Goal: Transaction & Acquisition: Purchase product/service

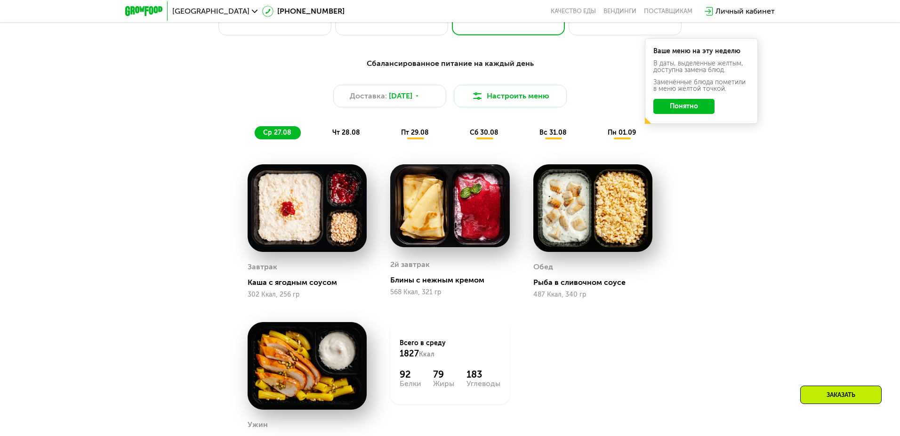
scroll to position [657, 0]
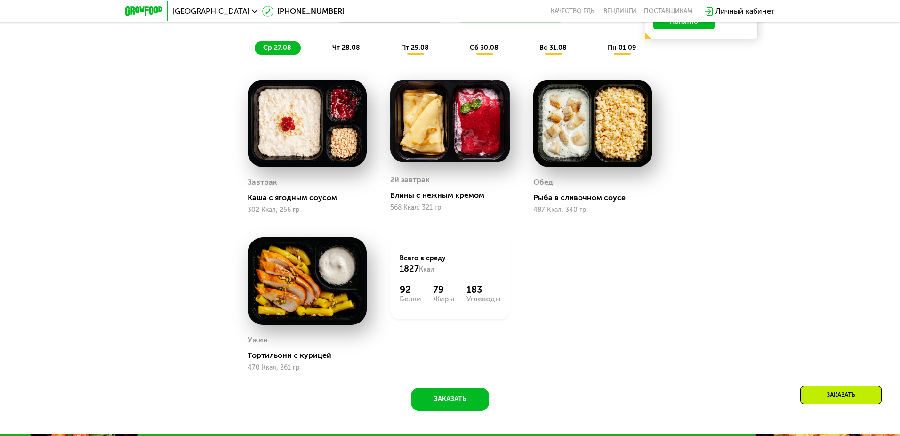
click at [277, 48] on span "ср 27.08" at bounding box center [277, 48] width 28 height 8
click at [346, 48] on span "чт 28.08" at bounding box center [346, 48] width 28 height 8
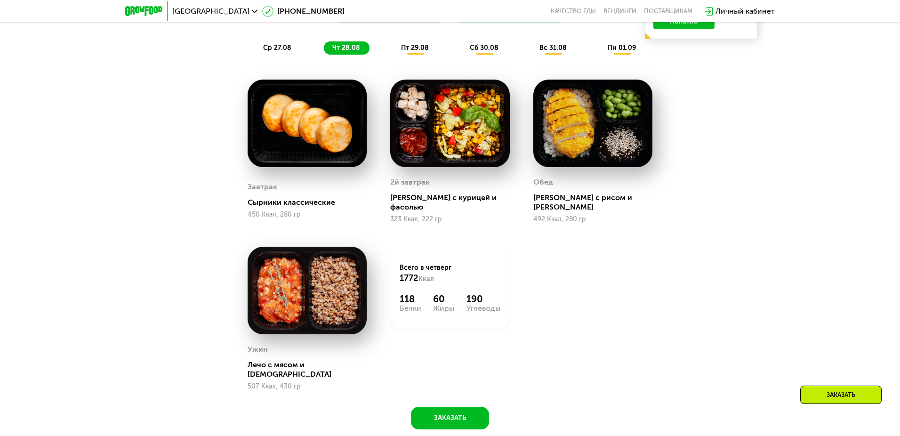
click at [414, 48] on span "пт 29.08" at bounding box center [415, 48] width 28 height 8
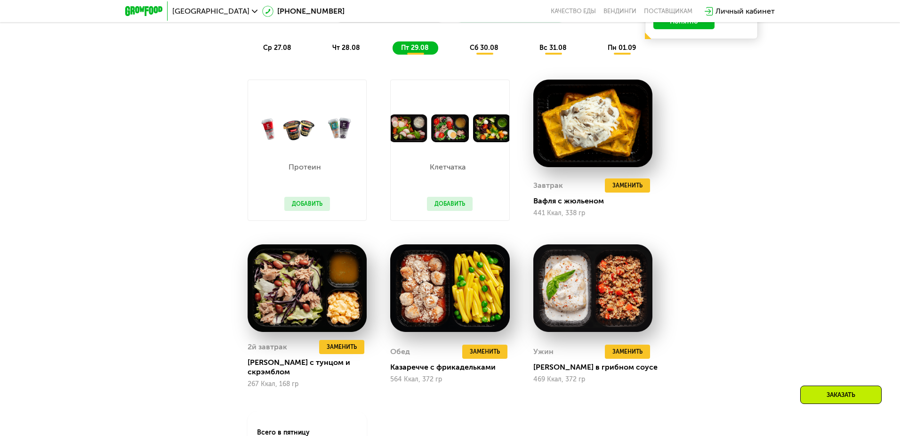
click at [484, 48] on span "сб 30.08" at bounding box center [484, 48] width 29 height 8
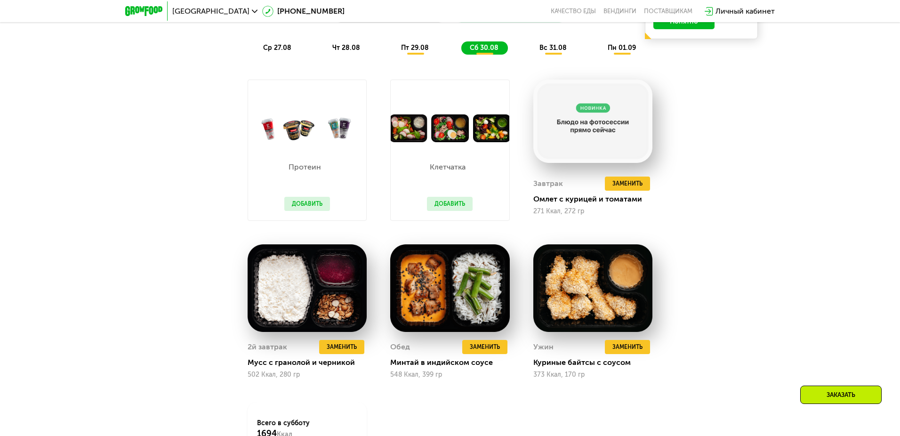
click at [553, 48] on span "вс 31.08" at bounding box center [552, 48] width 27 height 8
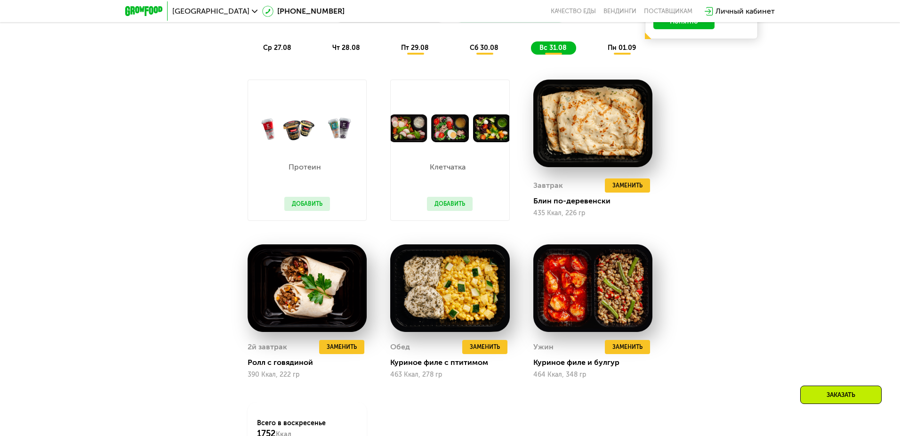
click at [622, 48] on span "пн 01.09" at bounding box center [621, 48] width 28 height 8
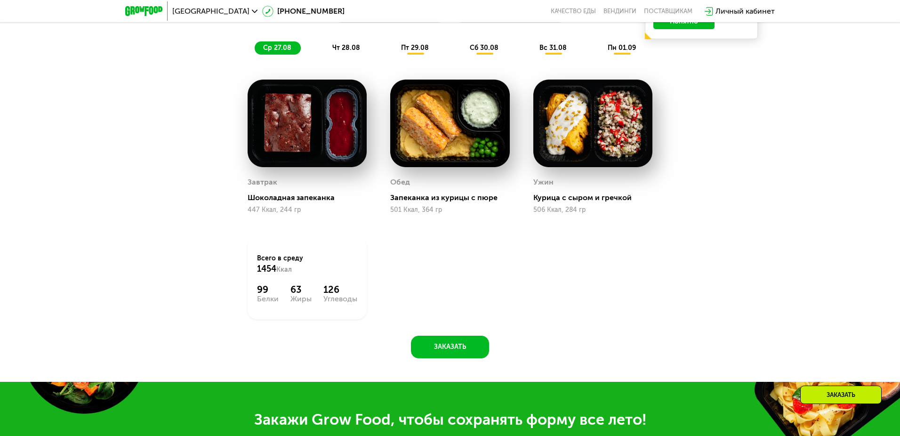
click at [277, 48] on span "ср 27.08" at bounding box center [277, 48] width 28 height 8
click at [346, 48] on span "чт 28.08" at bounding box center [346, 48] width 28 height 8
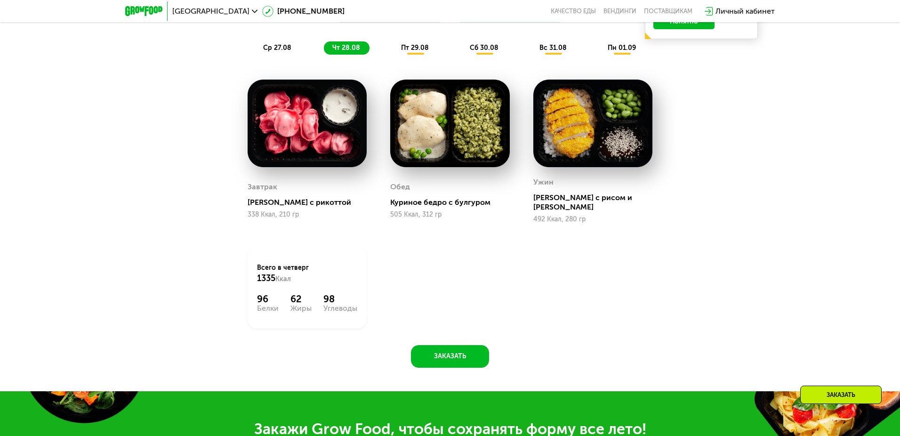
click at [414, 48] on span "пт 29.08" at bounding box center [415, 48] width 28 height 8
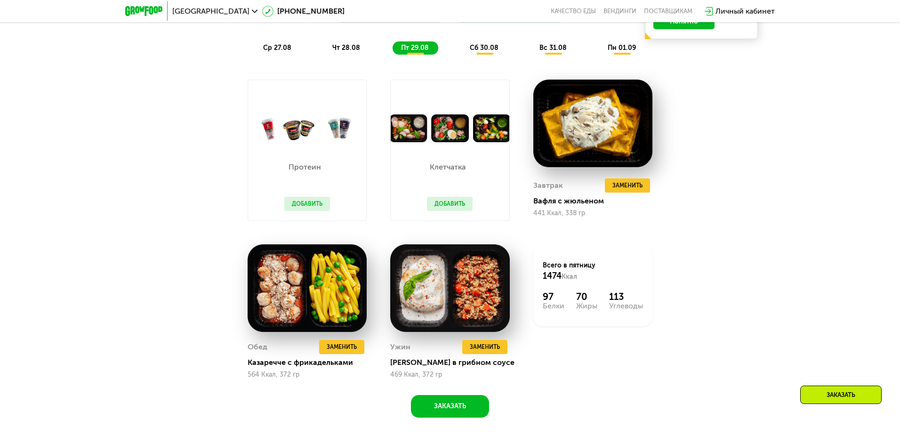
click at [484, 48] on span "сб 30.08" at bounding box center [484, 48] width 29 height 8
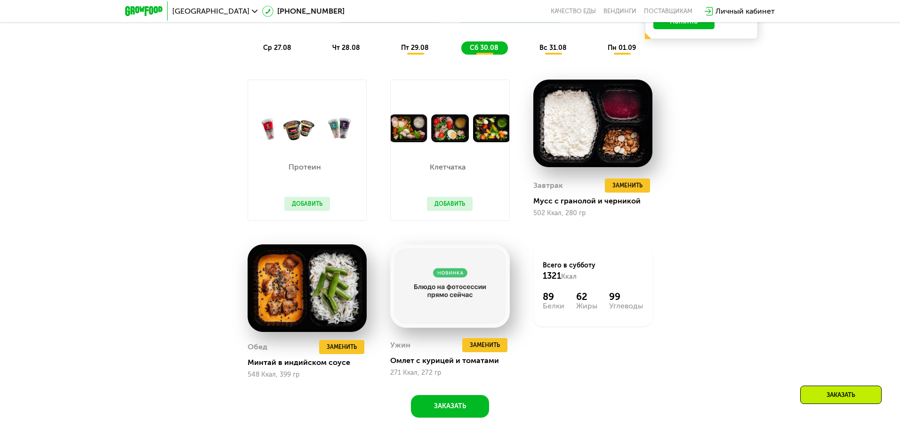
click at [553, 48] on span "вс 31.08" at bounding box center [552, 48] width 27 height 8
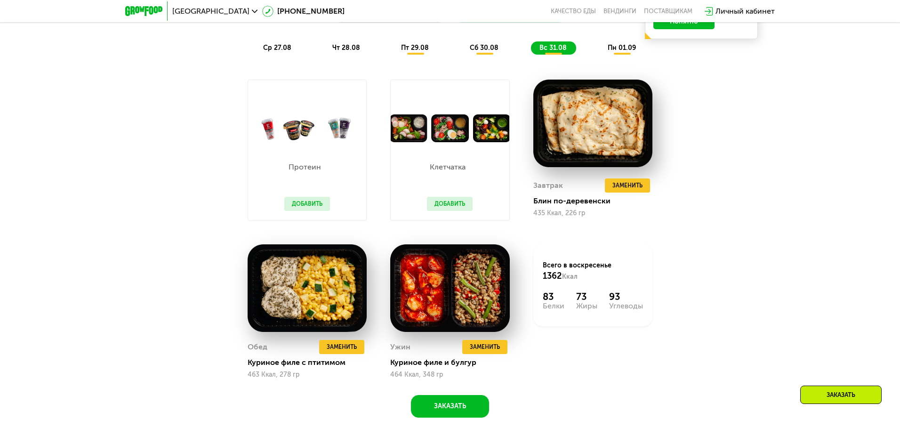
click at [622, 48] on span "пн 01.09" at bounding box center [621, 48] width 28 height 8
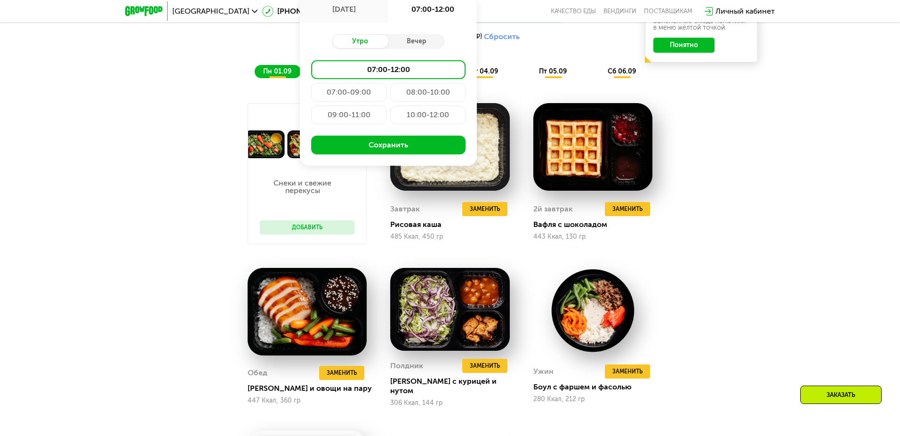
scroll to position [821, 0]
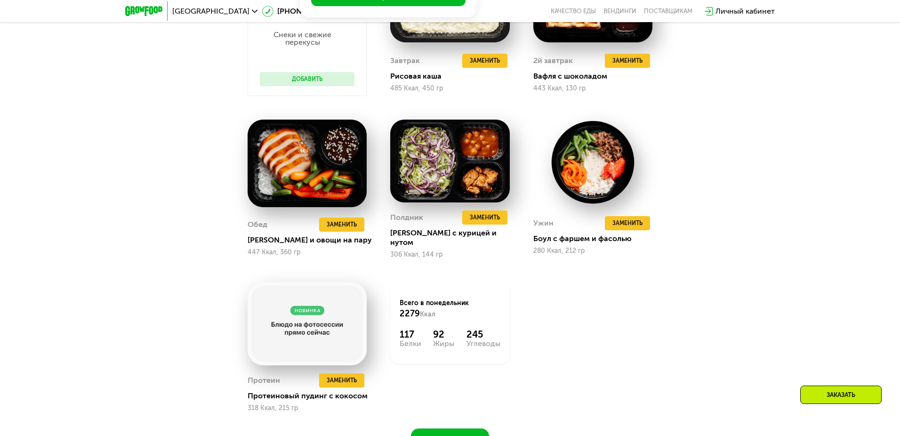
type input "**********"
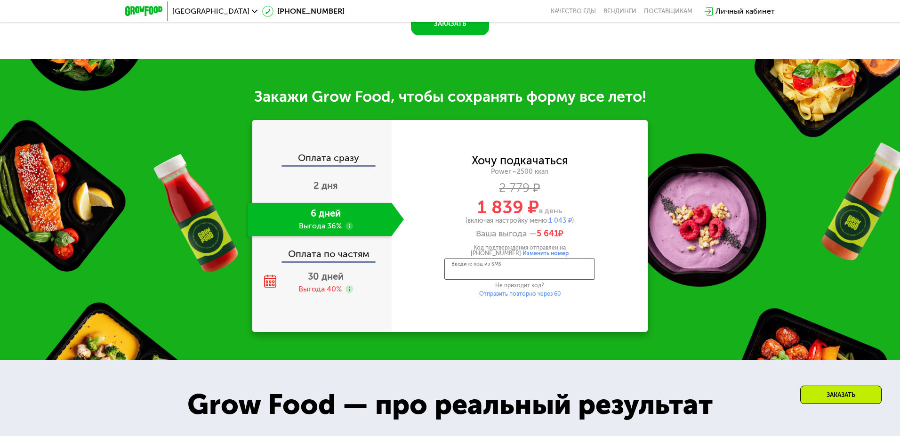
scroll to position [1269, 0]
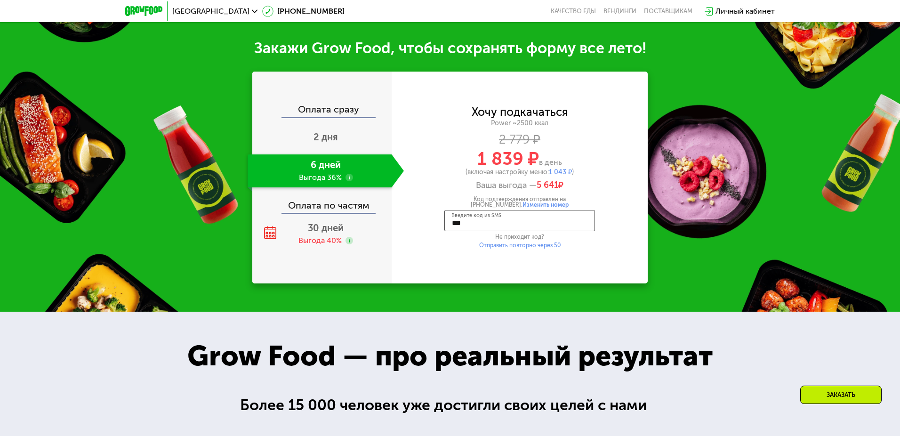
type input "****"
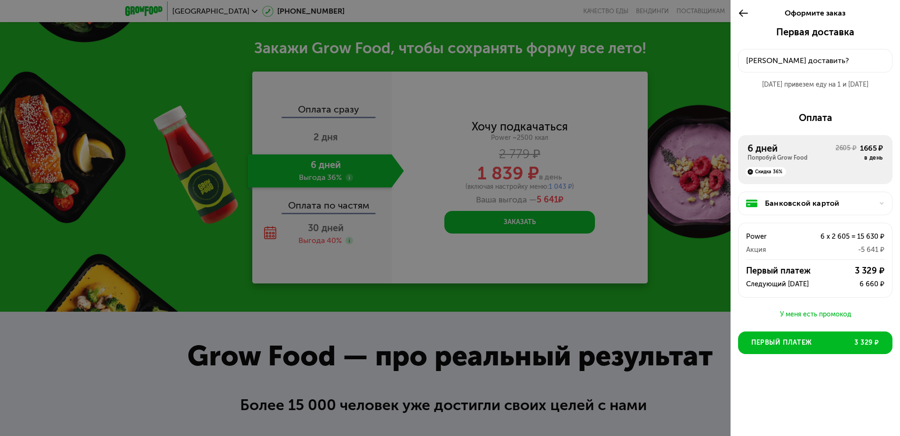
click at [815, 61] on div "[PERSON_NAME] доставить?" at bounding box center [815, 60] width 138 height 11
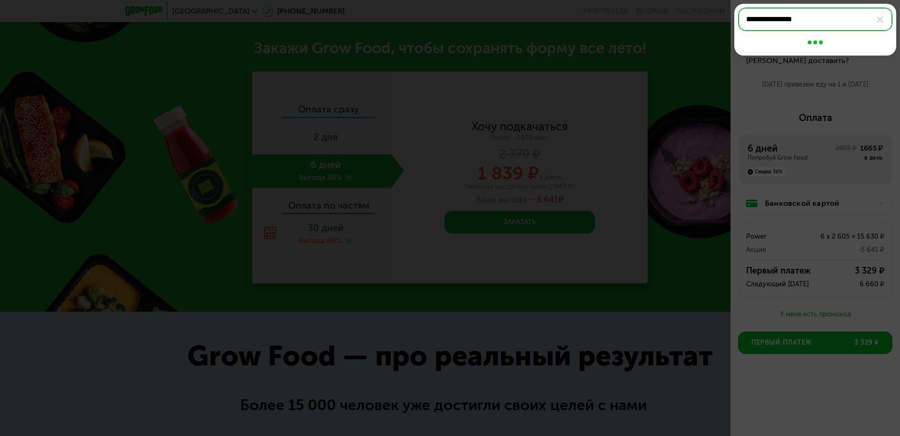
type input "**********"
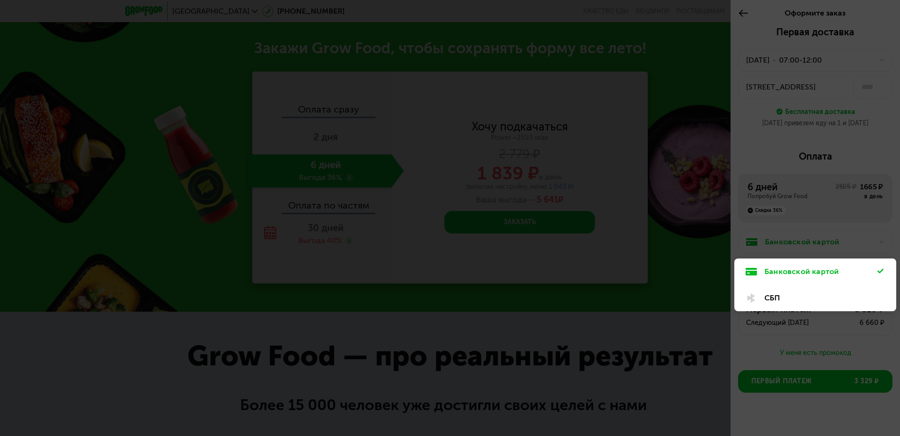
scroll to position [11, 0]
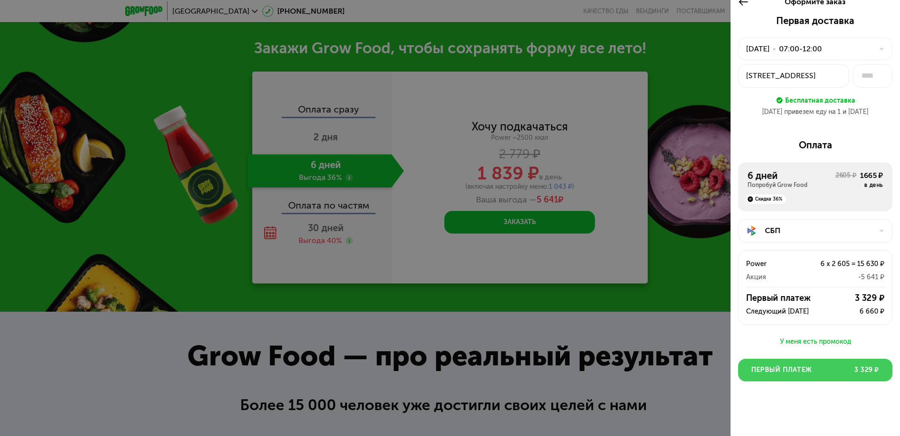
click at [815, 370] on button "Первый платеж 3 329 ₽" at bounding box center [815, 370] width 154 height 23
